Goal: Transaction & Acquisition: Purchase product/service

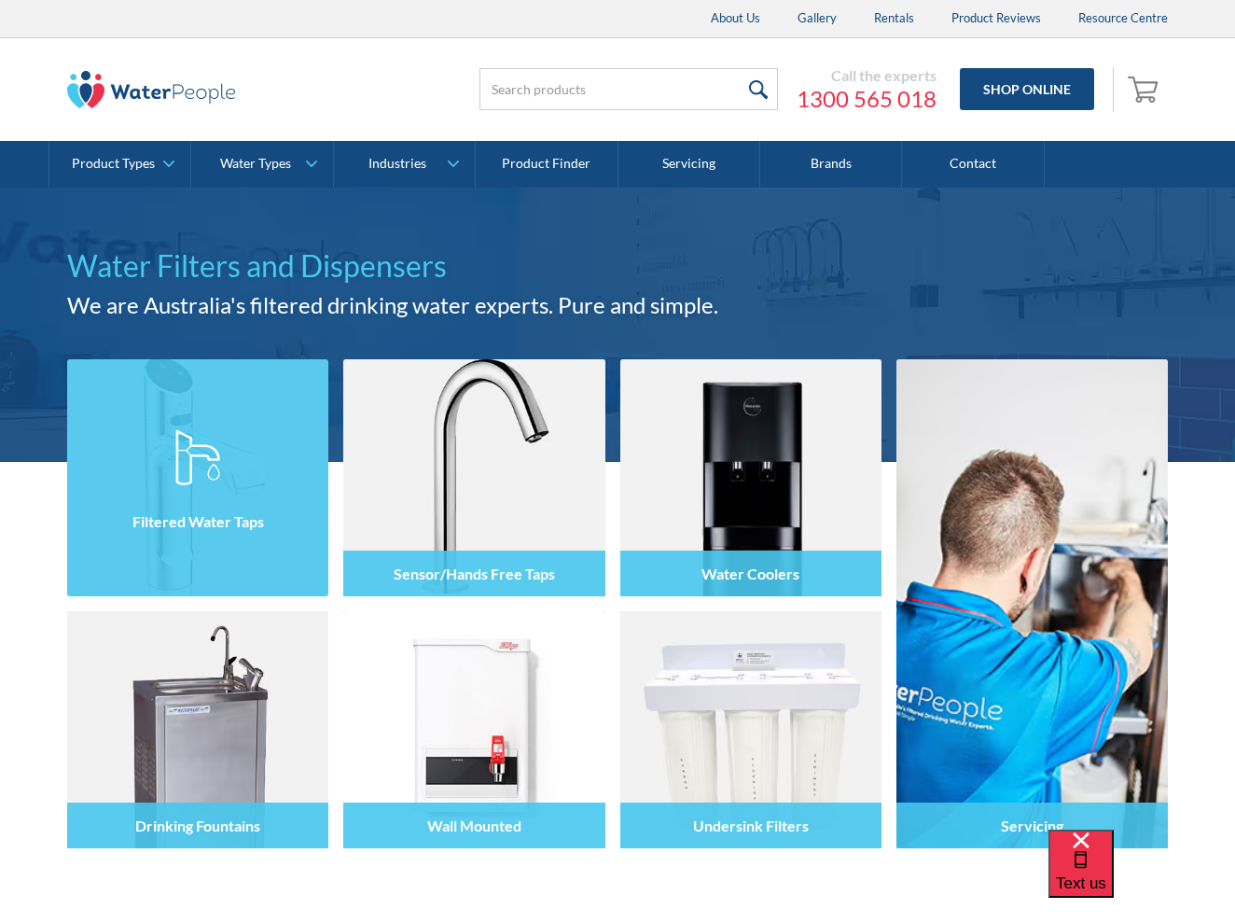
click at [247, 502] on div "Filtered Water Taps" at bounding box center [197, 521] width 261 height 46
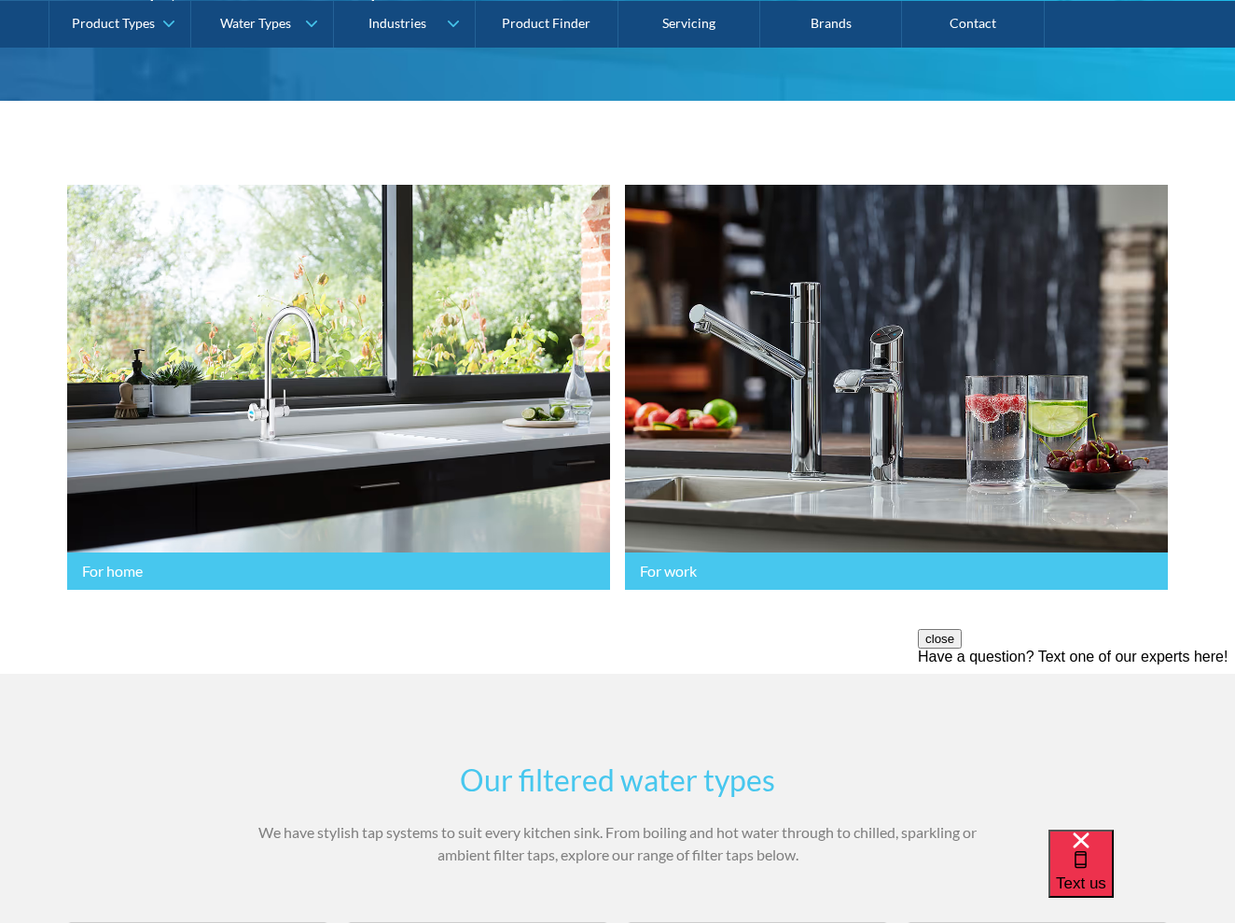
scroll to position [357, 0]
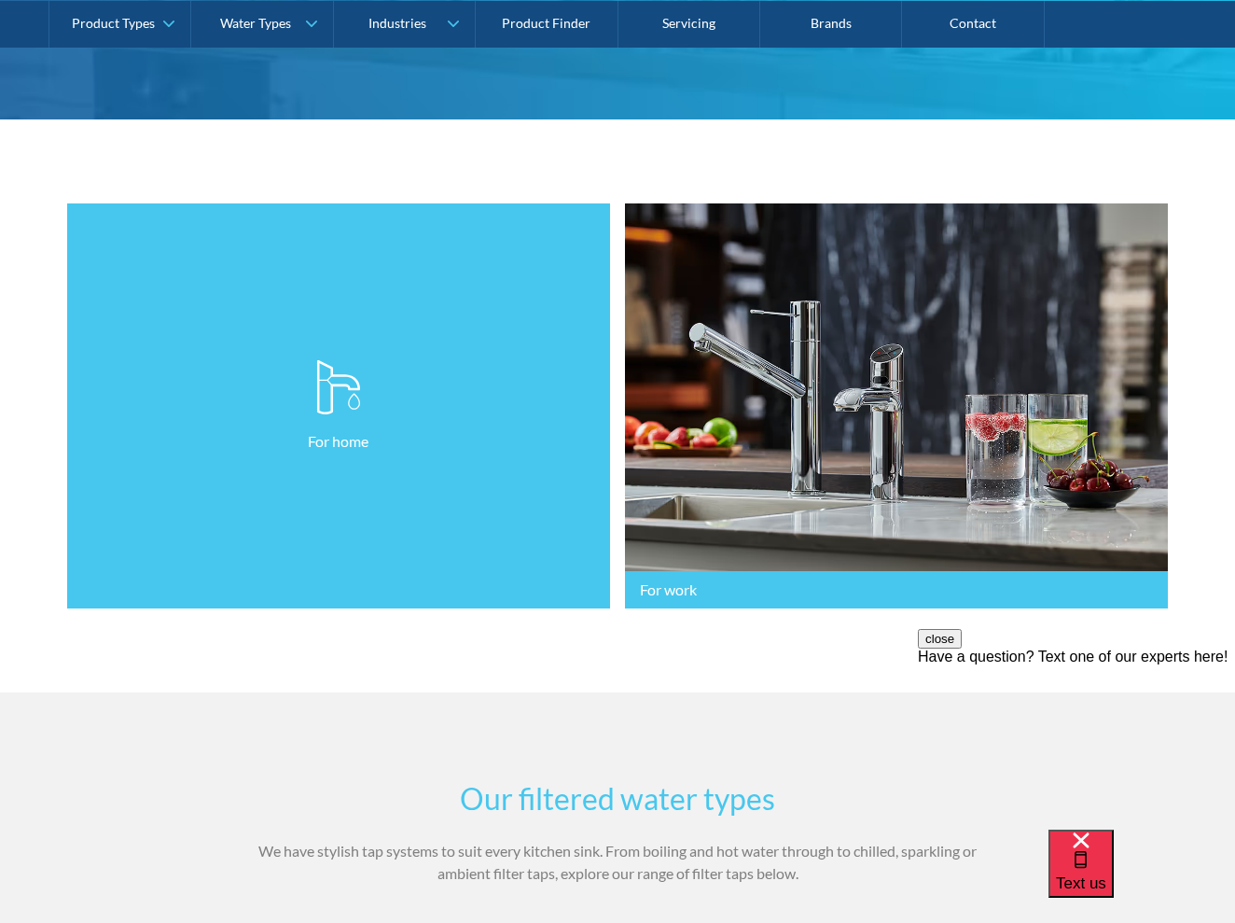
click at [204, 585] on link "For home" at bounding box center [338, 406] width 543 height 406
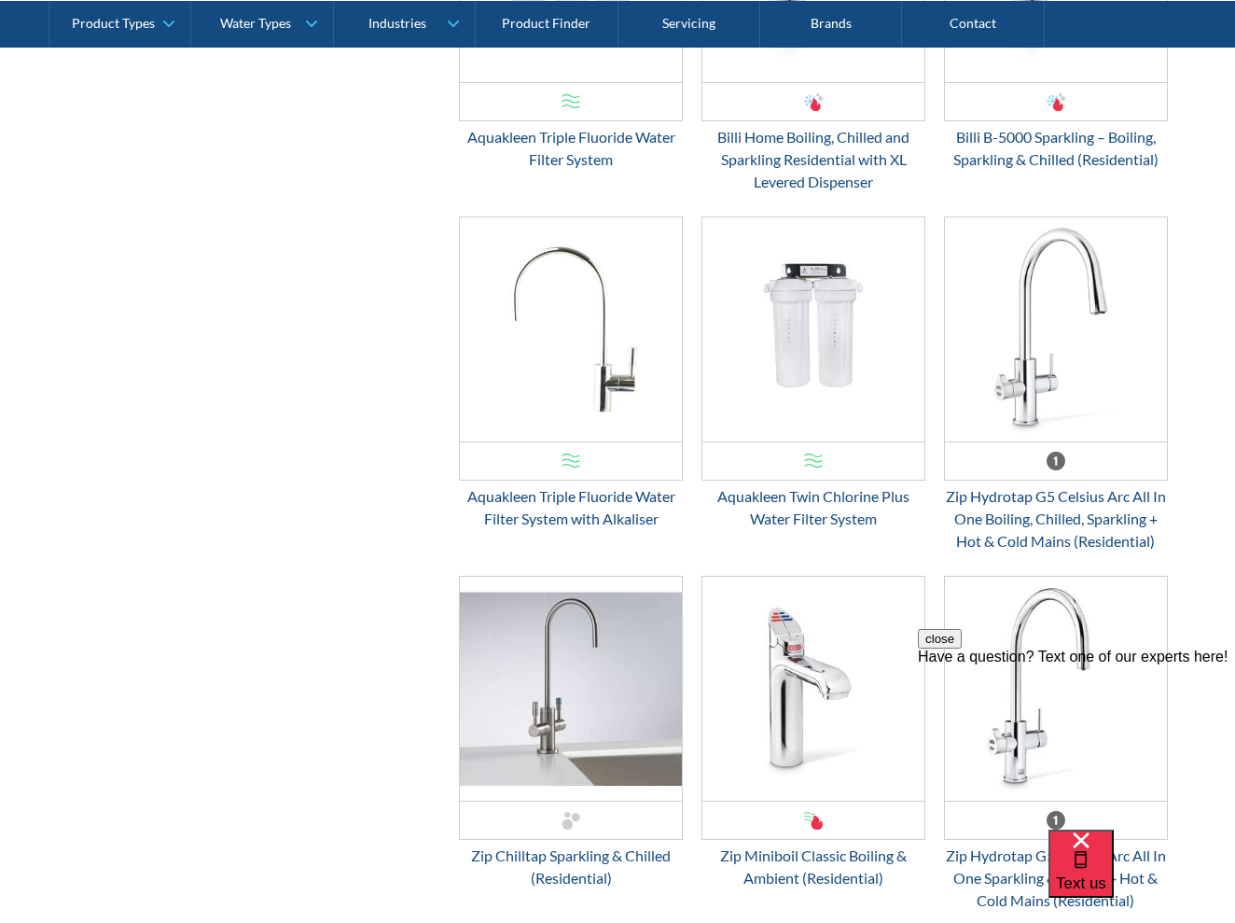
scroll to position [2041, 0]
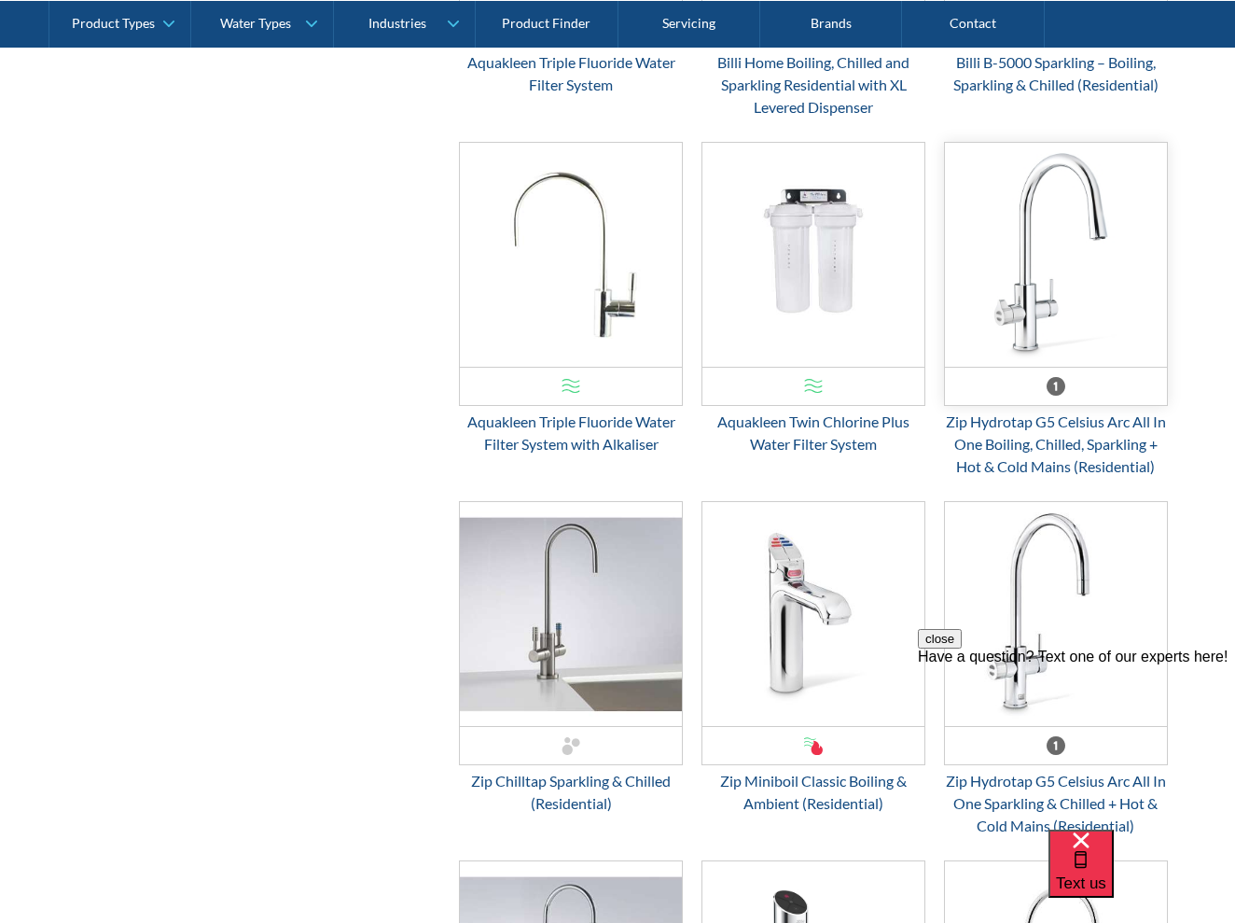
click at [1017, 304] on img "Email Form 3" at bounding box center [1056, 255] width 222 height 224
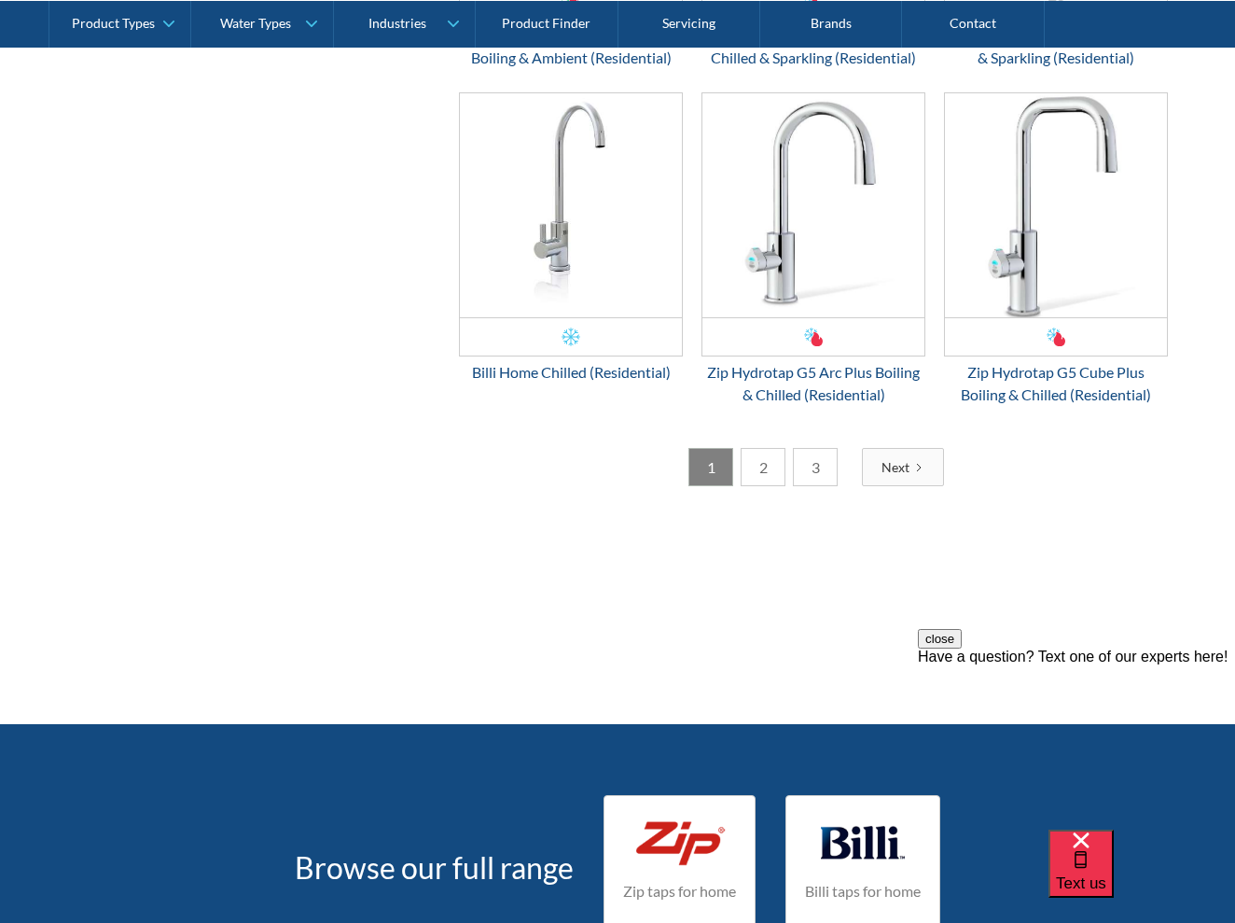
scroll to position [3497, 0]
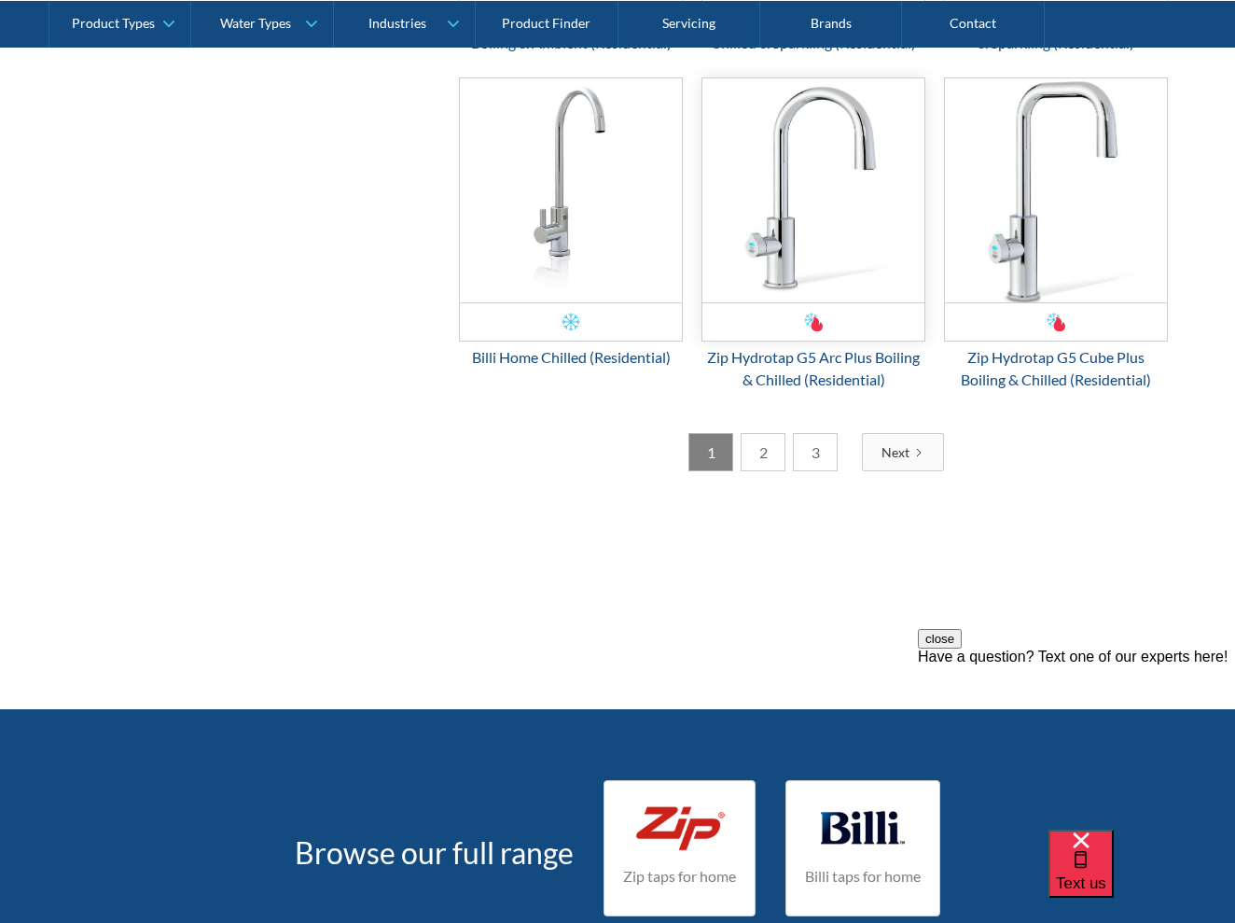
click at [792, 280] on img "Email Form 3" at bounding box center [813, 190] width 222 height 224
